Goal: Task Accomplishment & Management: Complete application form

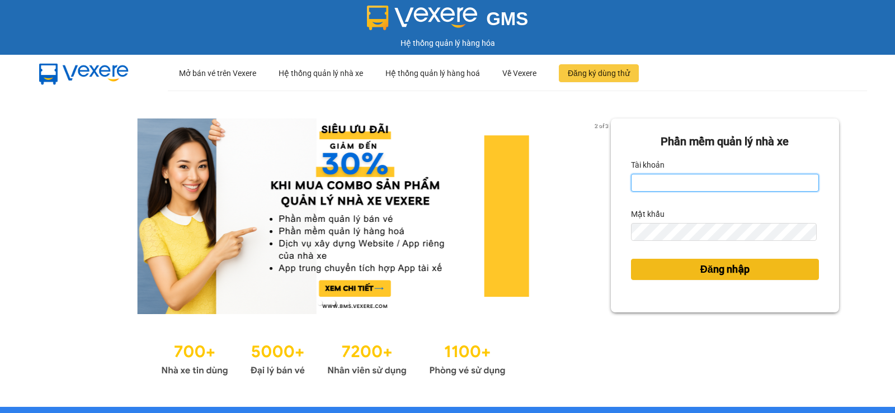
type input "sinh.tralanvien"
click at [727, 274] on span "Đăng nhập" at bounding box center [724, 270] width 49 height 16
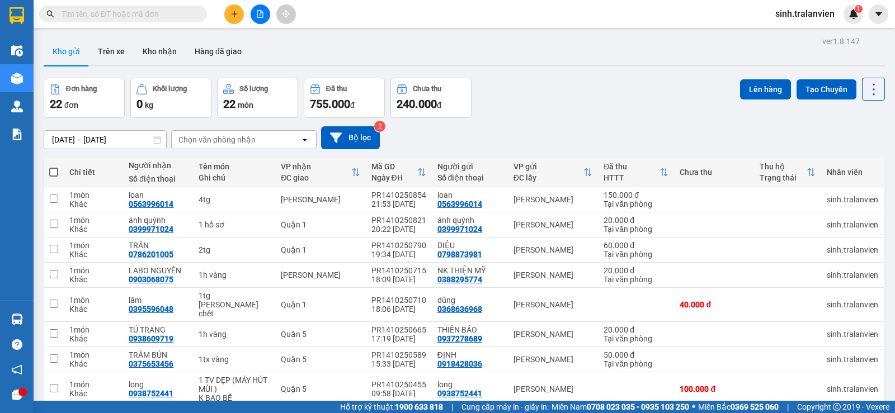
click at [82, 141] on input "[DATE] – [DATE]" at bounding box center [105, 140] width 122 height 18
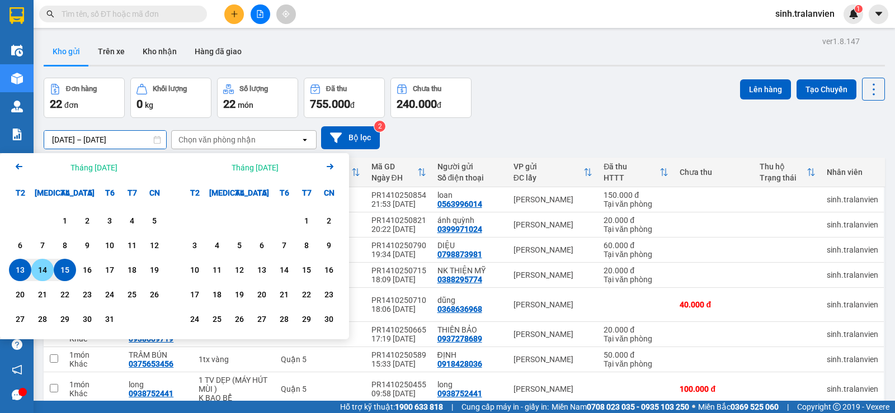
click at [45, 269] on div "14" at bounding box center [43, 269] width 16 height 13
click at [123, 135] on input "[DATE] – / /" at bounding box center [105, 140] width 122 height 18
click at [46, 269] on div "14" at bounding box center [43, 269] width 16 height 13
type input "[DATE] – [DATE]"
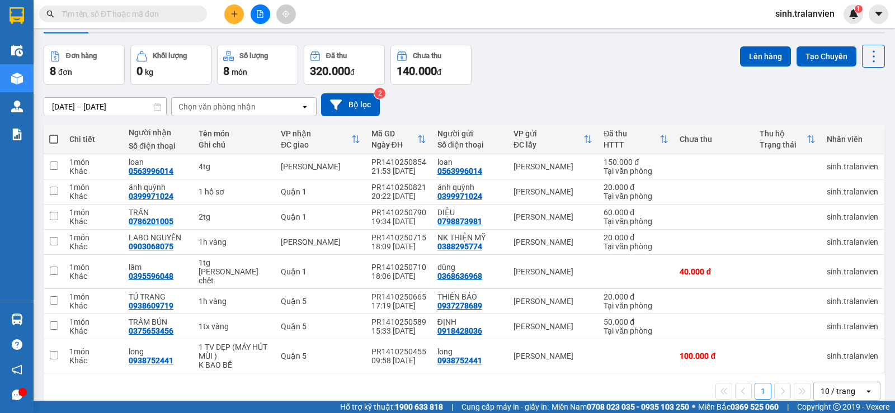
scroll to position [51, 0]
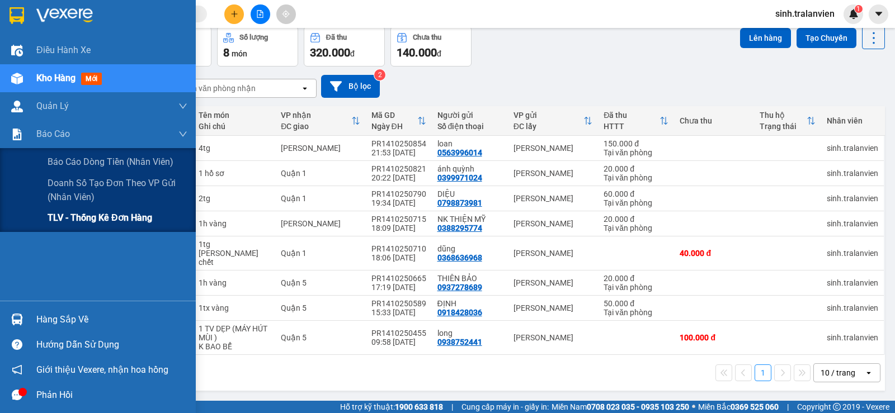
click at [58, 217] on span "TLV - Thống kê đơn hàng" at bounding box center [100, 218] width 105 height 14
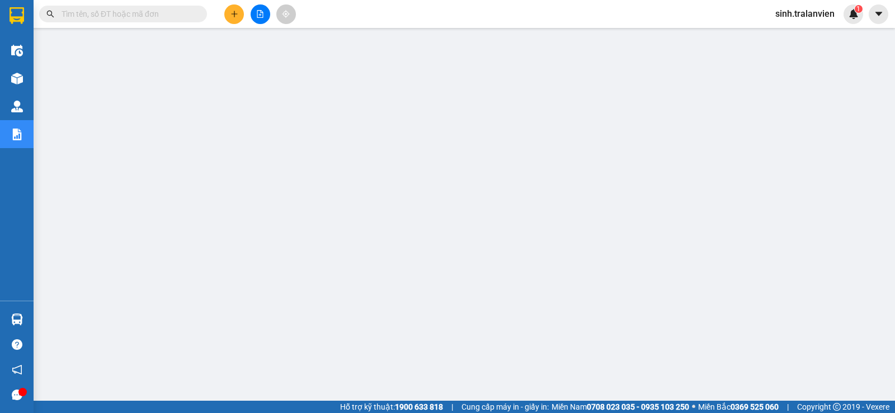
click at [131, 15] on input "text" at bounding box center [128, 14] width 132 height 12
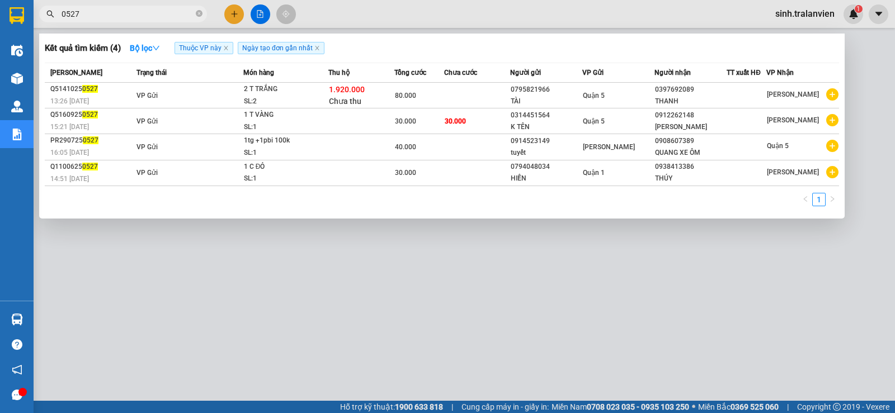
click at [237, 278] on div at bounding box center [447, 206] width 895 height 413
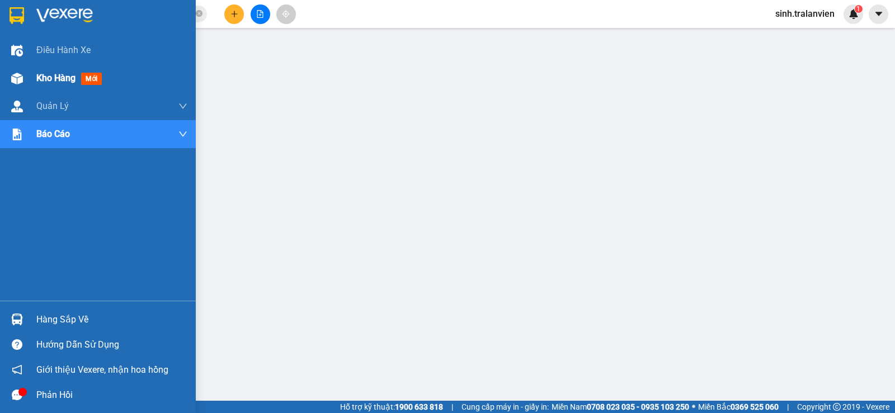
click at [52, 78] on span "Kho hàng" at bounding box center [55, 78] width 39 height 11
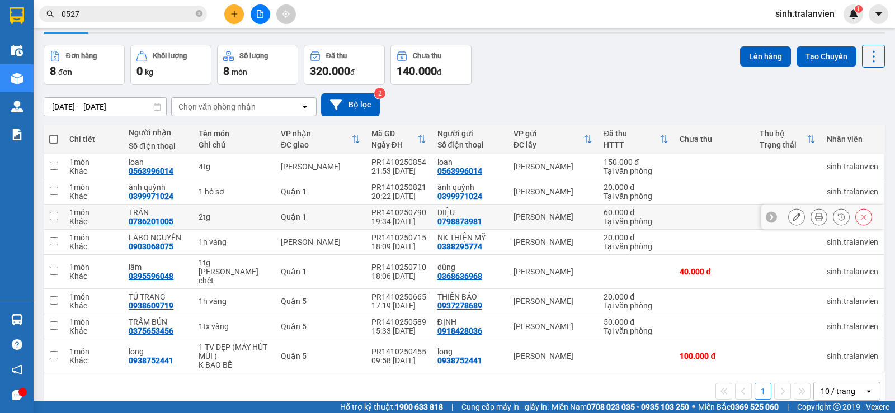
scroll to position [51, 0]
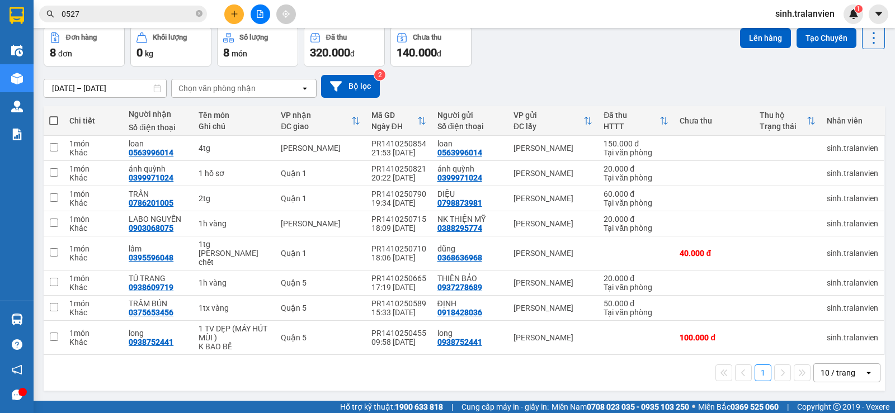
click at [73, 84] on input "[DATE] – [DATE]" at bounding box center [105, 88] width 122 height 18
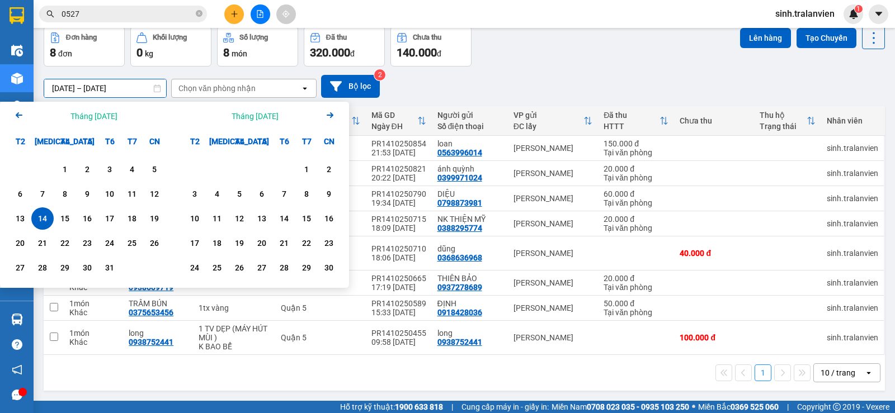
click at [239, 16] on button at bounding box center [234, 14] width 20 height 20
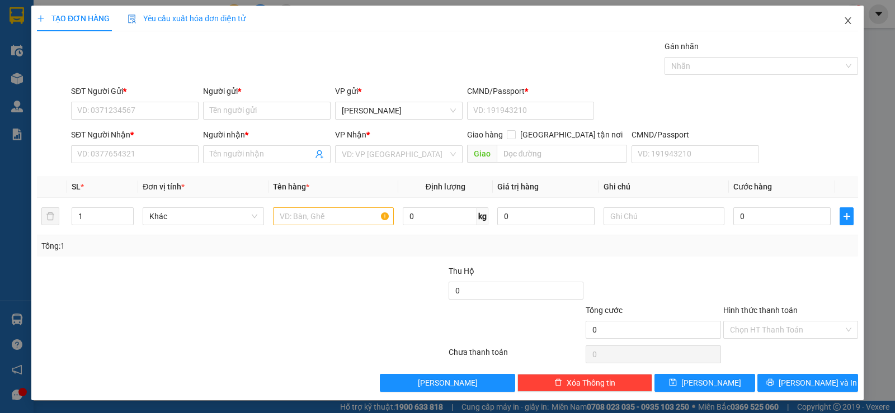
click at [843, 19] on icon "close" at bounding box center [847, 20] width 9 height 9
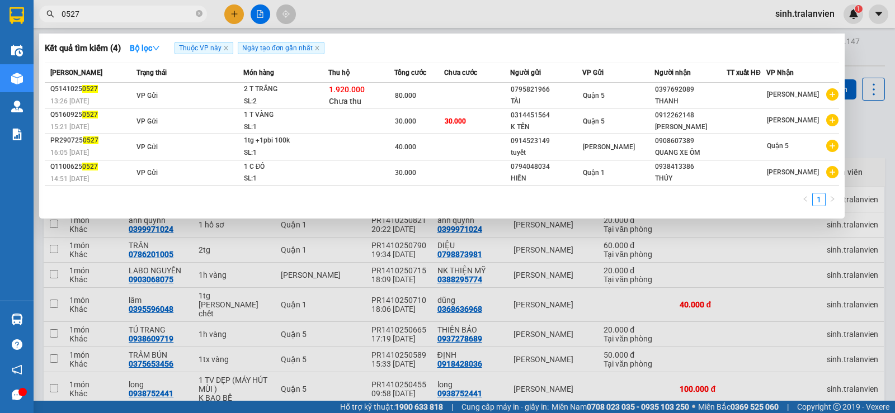
click at [116, 19] on input "0527" at bounding box center [128, 14] width 132 height 12
click at [100, 13] on input "0527" at bounding box center [128, 14] width 132 height 12
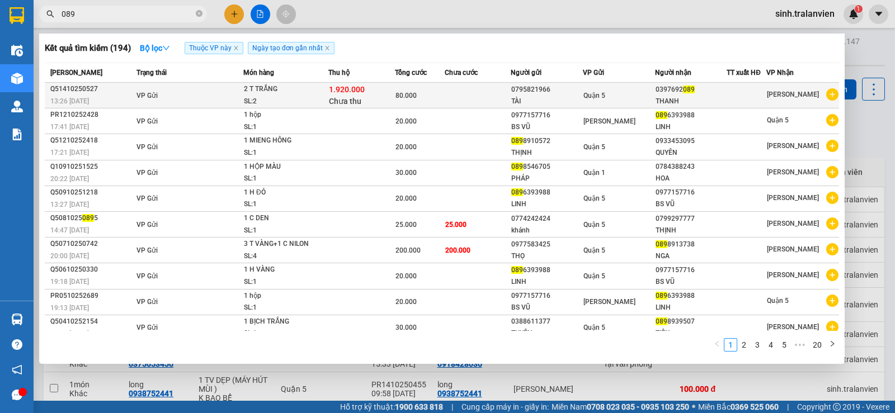
type input "089"
click at [614, 102] on td "Quận 5" at bounding box center [619, 96] width 72 height 26
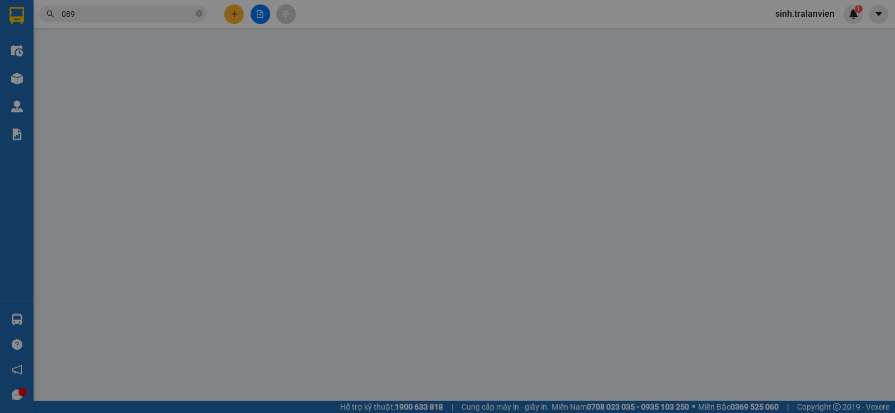
type input "0795821966"
type input "TÀI"
type input "1"
type input "0397692089"
type input "THANH"
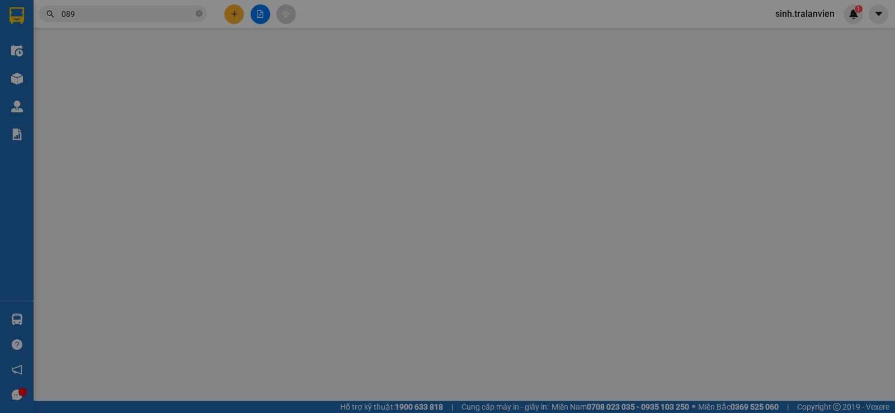
type input "1.920.000"
type input "80.000"
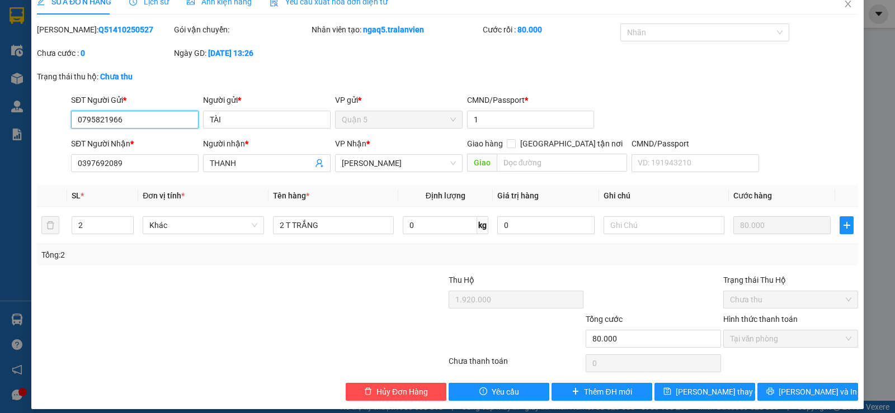
scroll to position [26, 0]
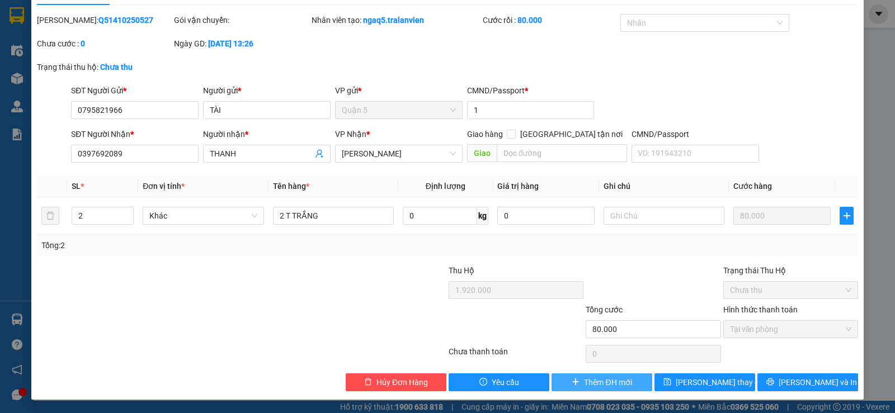
click at [609, 381] on span "Thêm ĐH mới" at bounding box center [608, 382] width 48 height 12
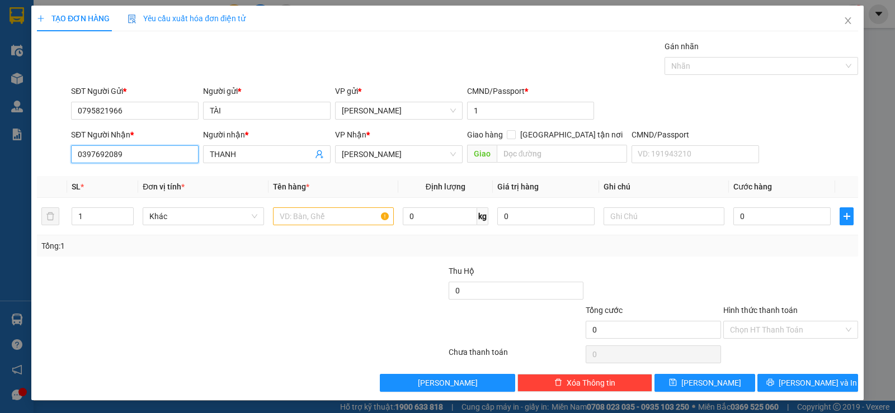
click at [134, 157] on input "0397692089" at bounding box center [134, 154] width 127 height 18
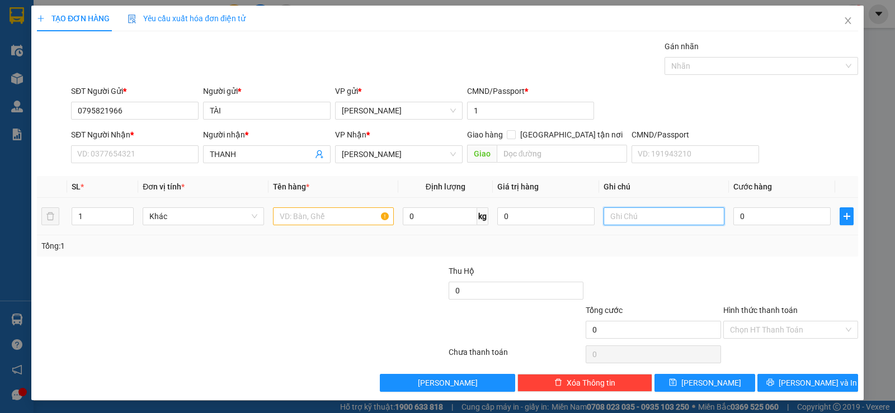
click at [654, 219] on input "text" at bounding box center [663, 216] width 121 height 18
paste input "0397692089"
type input "0397692089"
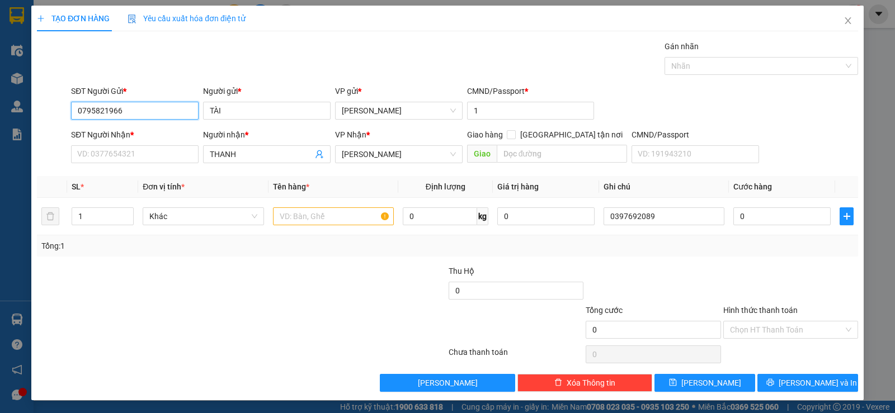
click at [138, 107] on input "0795821966" at bounding box center [134, 111] width 127 height 18
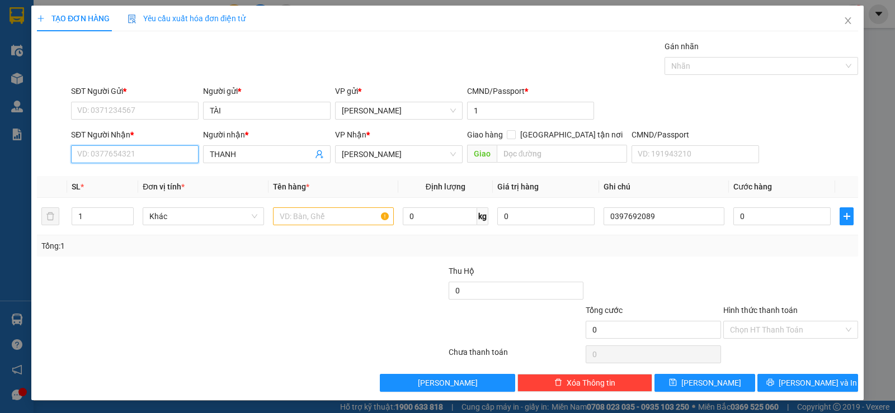
click at [144, 157] on input "SĐT Người Nhận *" at bounding box center [134, 154] width 127 height 18
paste input "0795821966"
type input "0795821966"
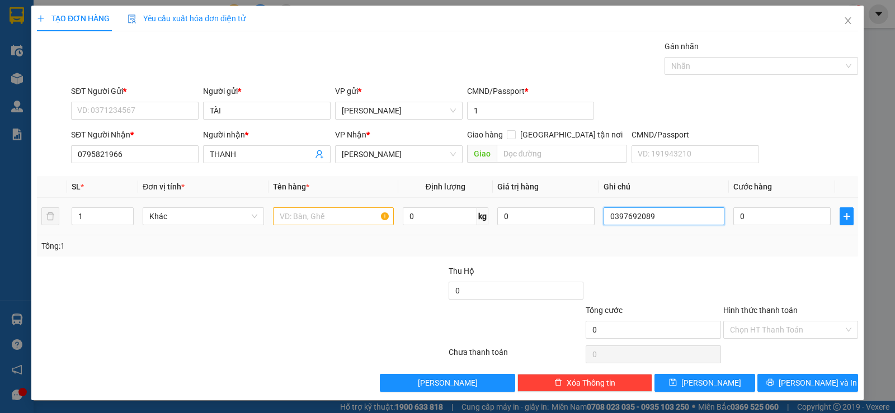
click at [672, 217] on input "0397692089" at bounding box center [663, 216] width 121 height 18
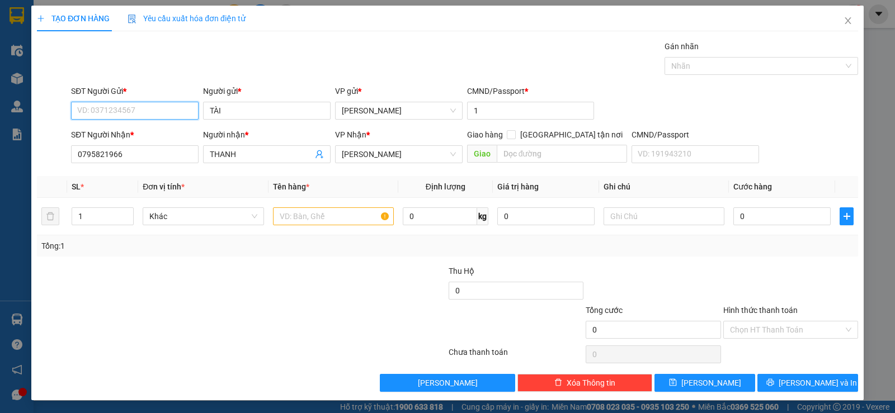
click at [91, 111] on input "SĐT Người Gửi *" at bounding box center [134, 111] width 127 height 18
paste input "0397692089"
type input "0397692089"
click at [256, 111] on input "TÀI" at bounding box center [266, 111] width 127 height 18
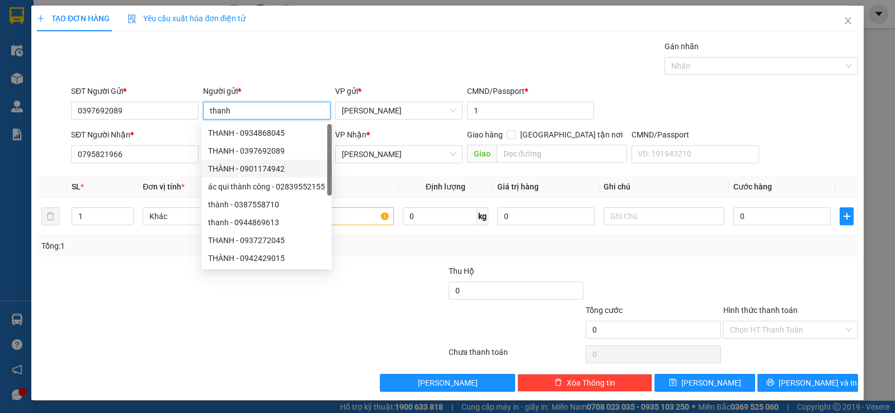
type input "thanh"
click at [353, 302] on div at bounding box center [378, 284] width 137 height 39
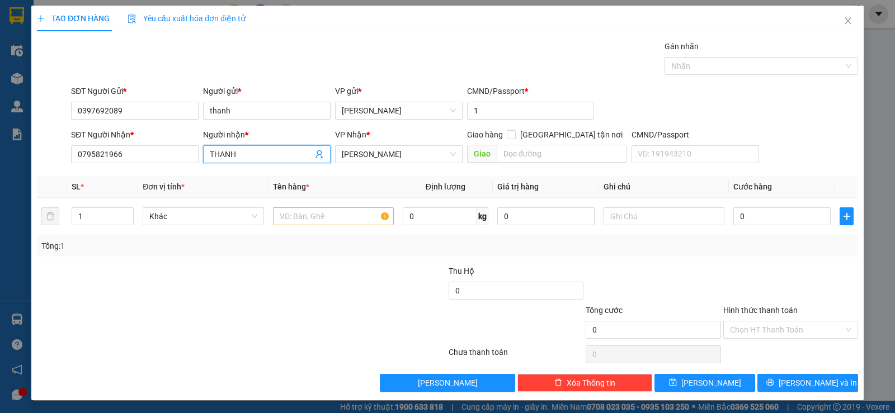
click at [264, 154] on input "THANH" at bounding box center [261, 154] width 103 height 12
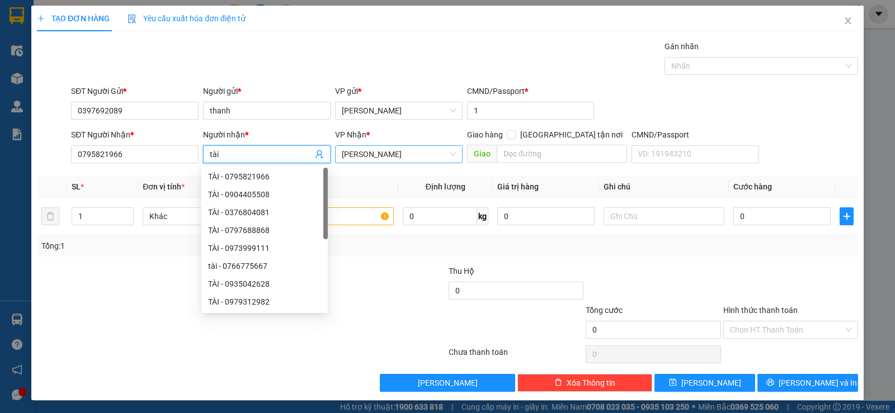
click at [405, 154] on span "[PERSON_NAME]" at bounding box center [399, 154] width 114 height 17
type input "tài"
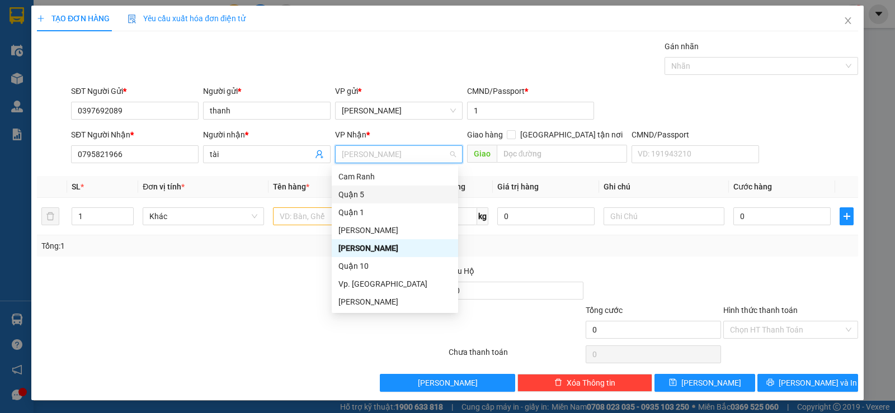
click at [378, 197] on div "Quận 5" at bounding box center [394, 194] width 113 height 12
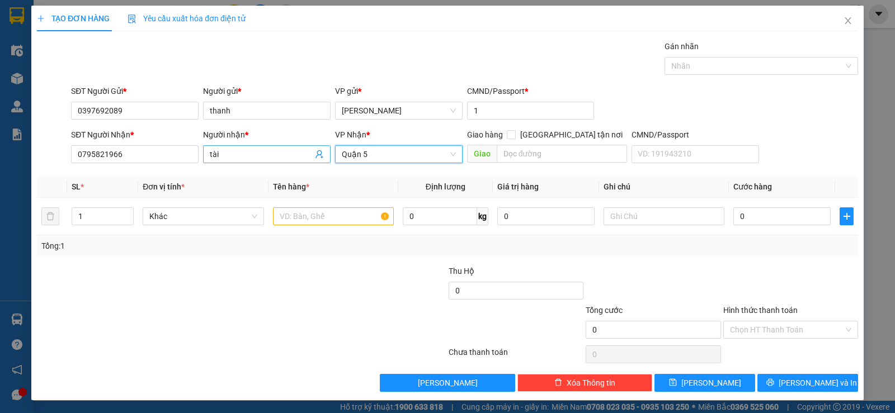
click at [315, 153] on icon "user-add" at bounding box center [318, 154] width 7 height 8
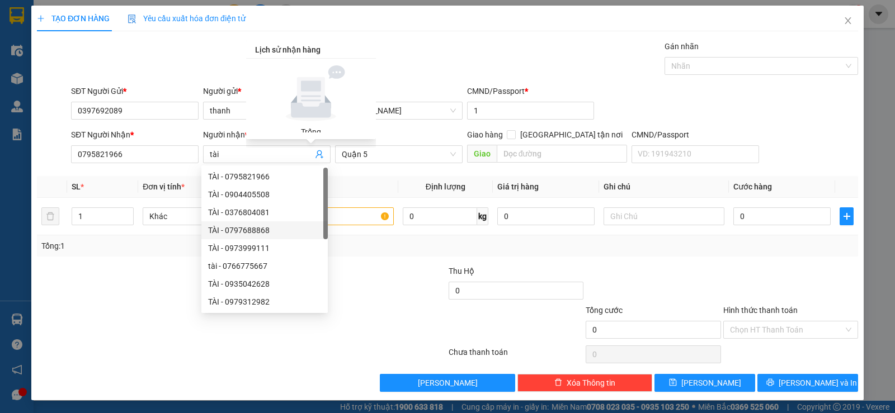
click at [360, 296] on div at bounding box center [378, 284] width 137 height 39
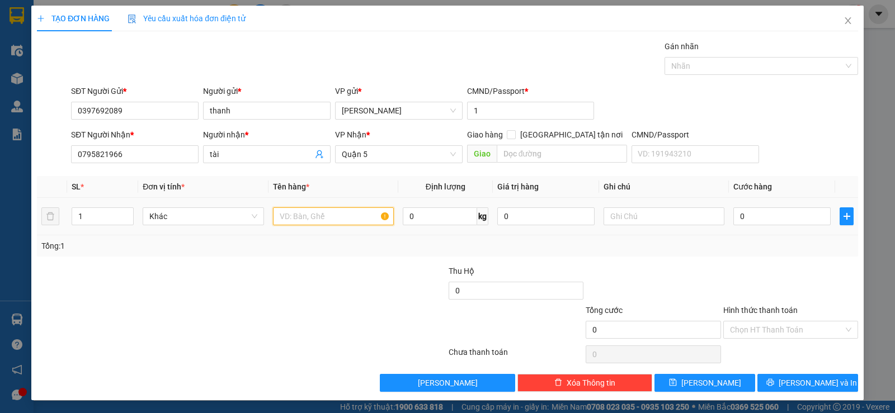
click at [355, 214] on input "text" at bounding box center [333, 216] width 121 height 18
type input "1"
type input "1 thư 1920k thu hộ mã 0527 14/10"
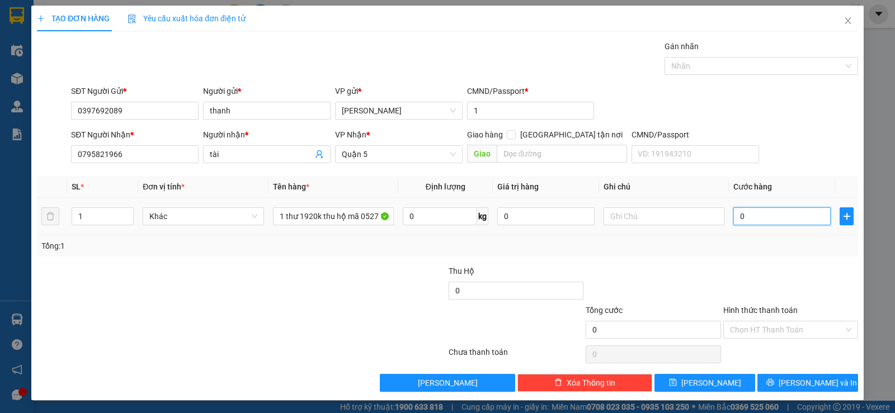
click at [744, 215] on input "0" at bounding box center [781, 216] width 97 height 18
type input "2"
type input "20"
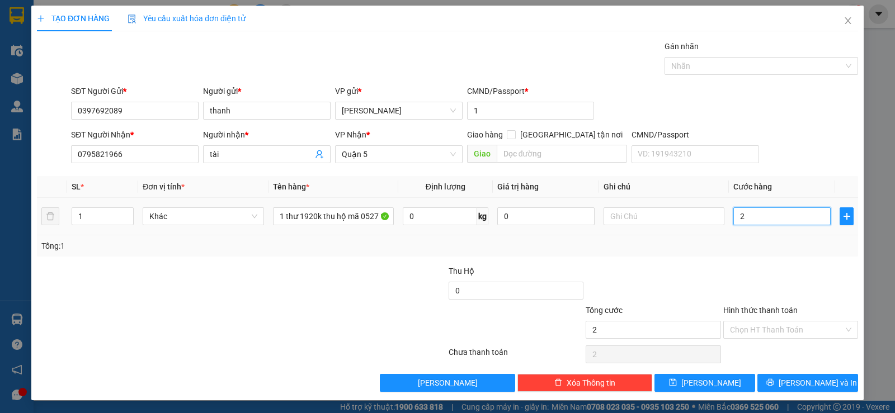
type input "20"
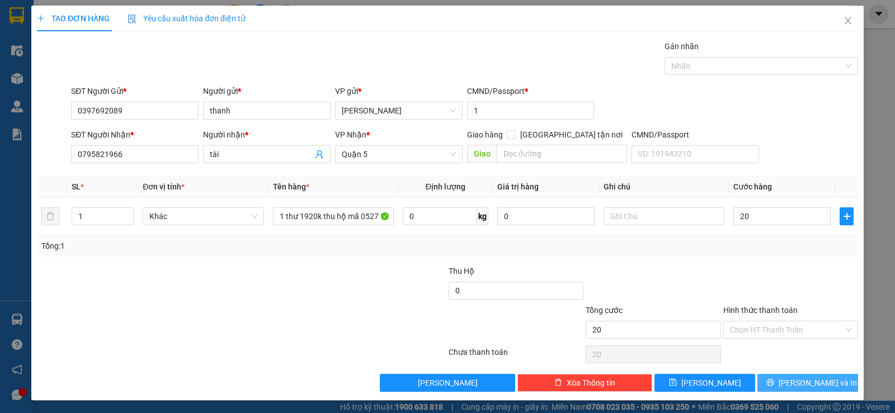
type input "20.000"
click at [793, 381] on span "[PERSON_NAME] và In" at bounding box center [817, 383] width 78 height 12
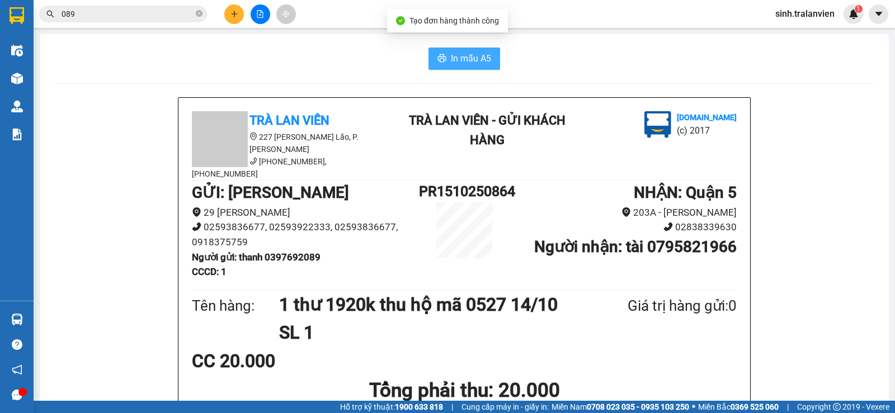
click at [480, 63] on span "In mẫu A5" at bounding box center [471, 58] width 40 height 14
